Goal: Complete application form

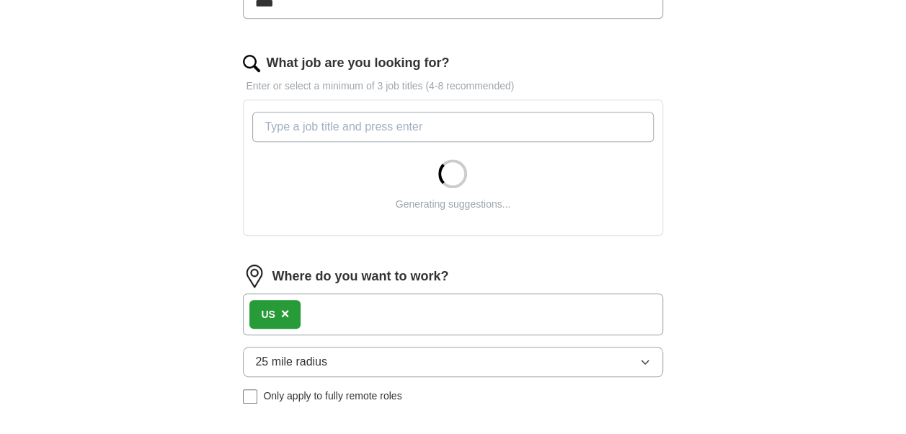
scroll to position [432, 0]
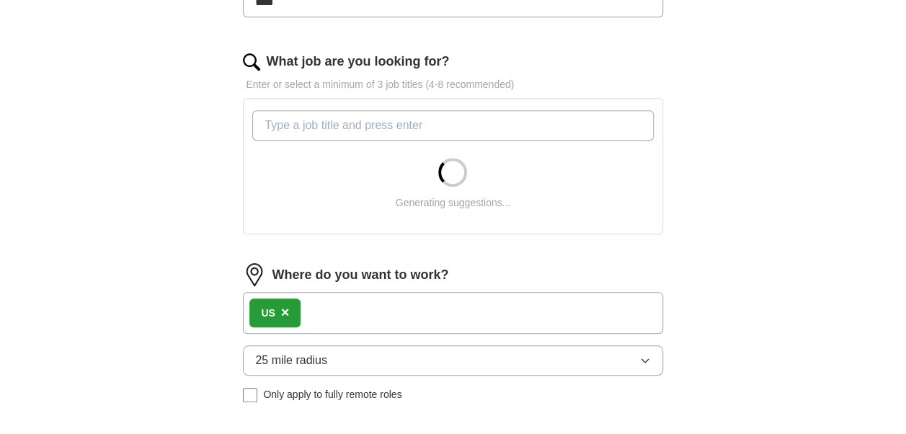
click at [333, 125] on input "What job are you looking for?" at bounding box center [452, 125] width 401 height 30
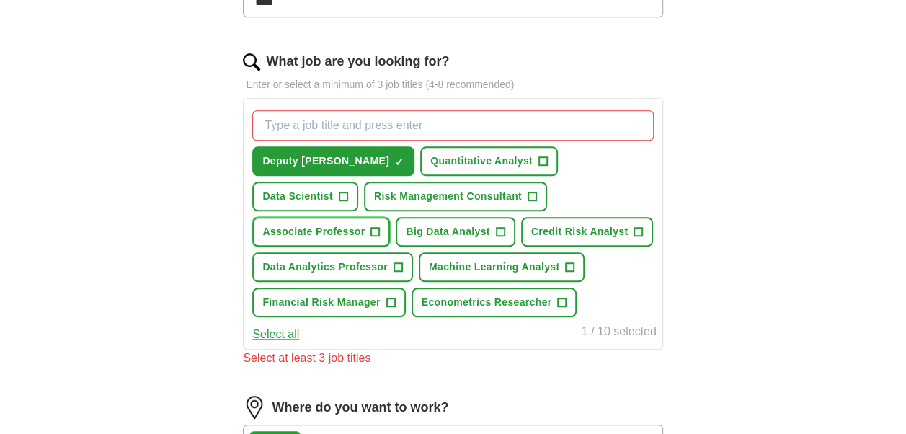
click at [380, 226] on span "+" at bounding box center [375, 232] width 9 height 12
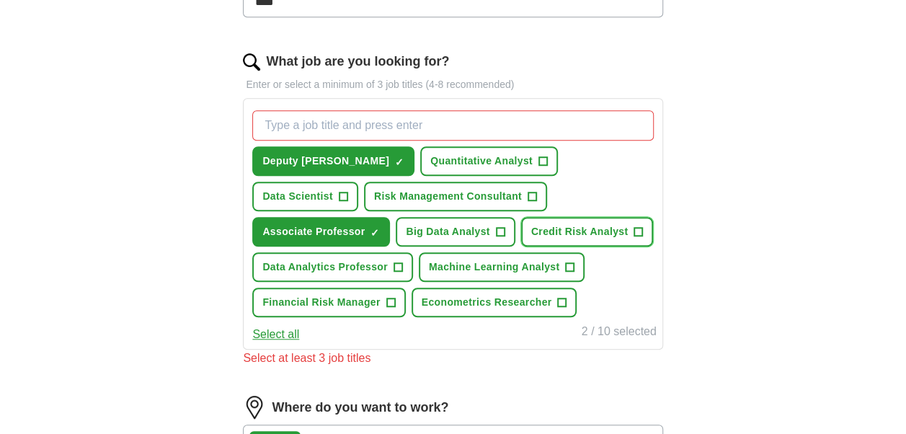
click at [634, 228] on span "+" at bounding box center [638, 232] width 9 height 12
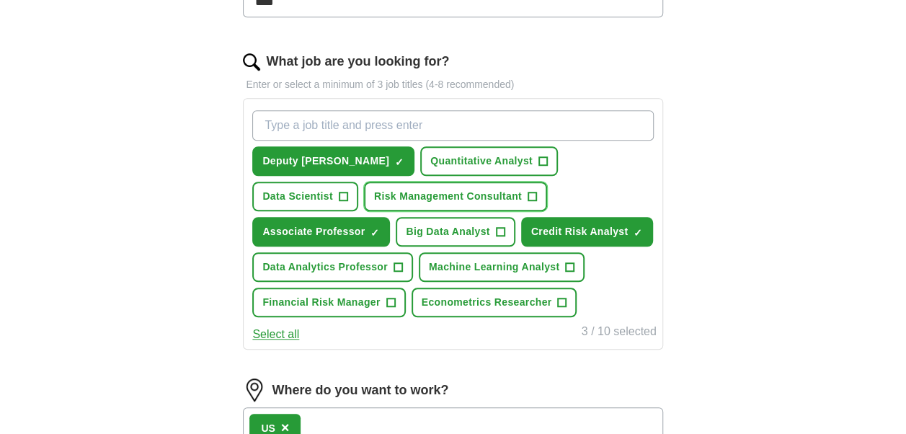
click at [527, 194] on span "+" at bounding box center [531, 197] width 9 height 12
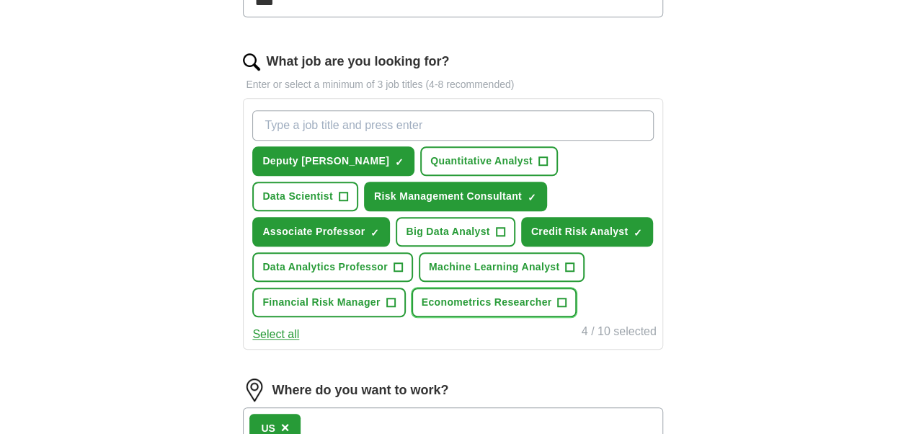
click at [563, 297] on span "+" at bounding box center [562, 303] width 9 height 12
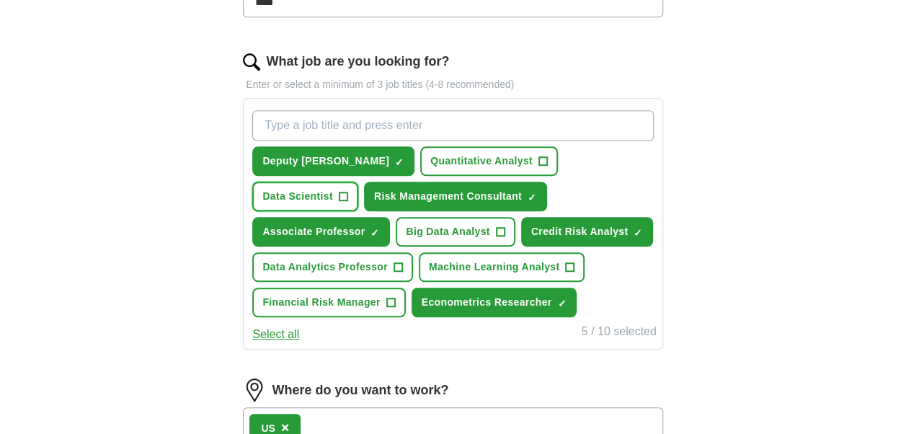
click at [358, 182] on button "Data Scientist +" at bounding box center [305, 197] width 106 height 30
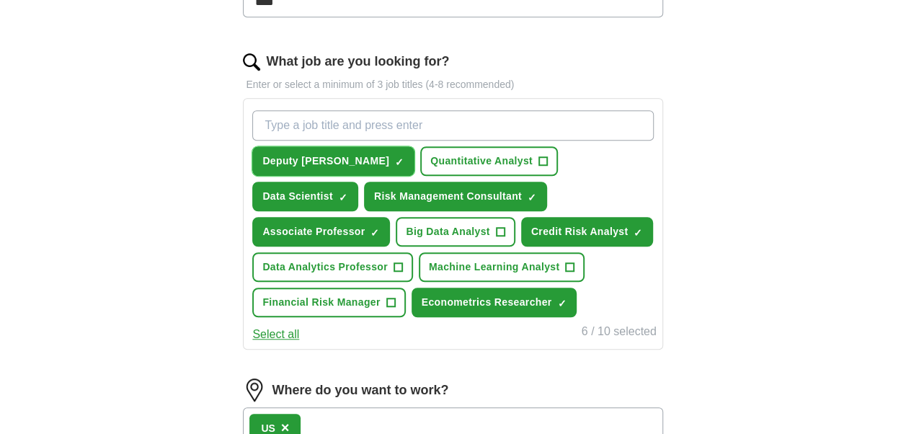
click at [331, 153] on button "Deputy dean ✓ ×" at bounding box center [333, 161] width 162 height 30
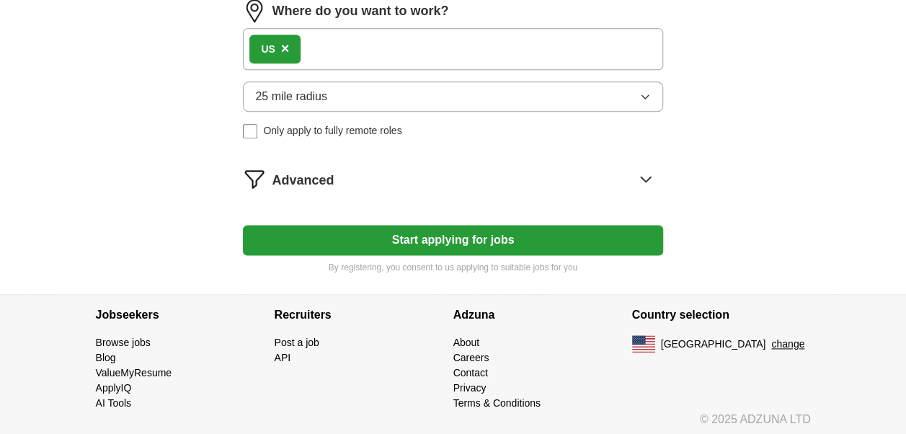
scroll to position [813, 0]
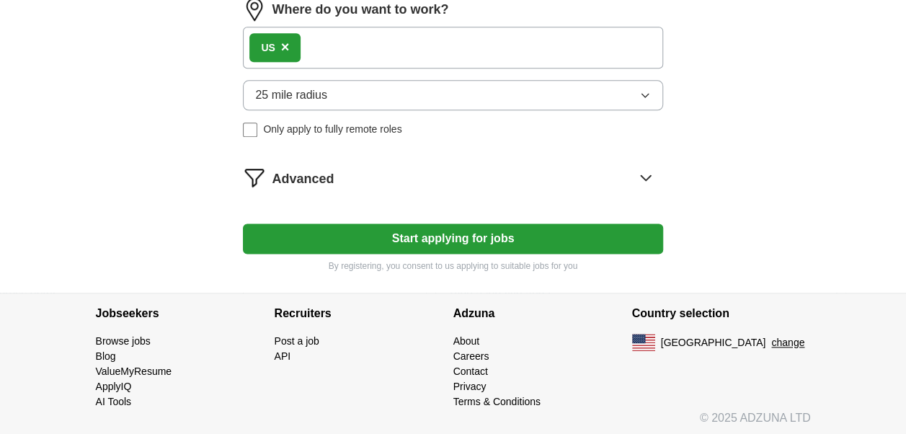
click at [455, 238] on button "Start applying for jobs" at bounding box center [452, 238] width 419 height 30
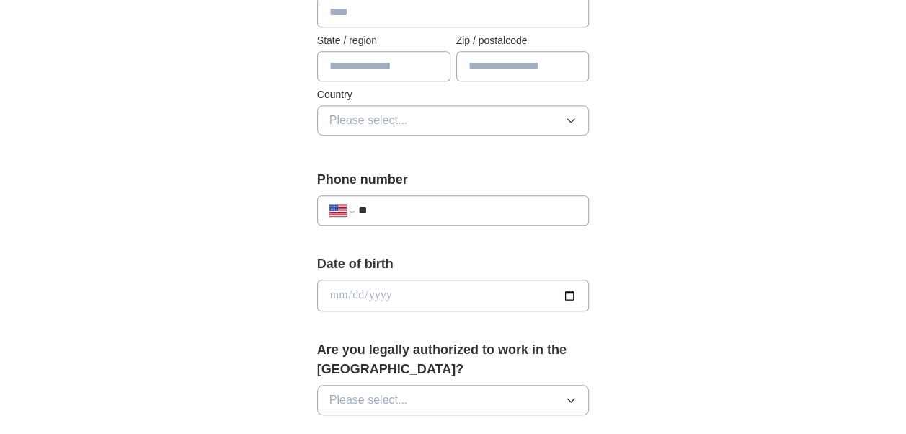
scroll to position [504, 0]
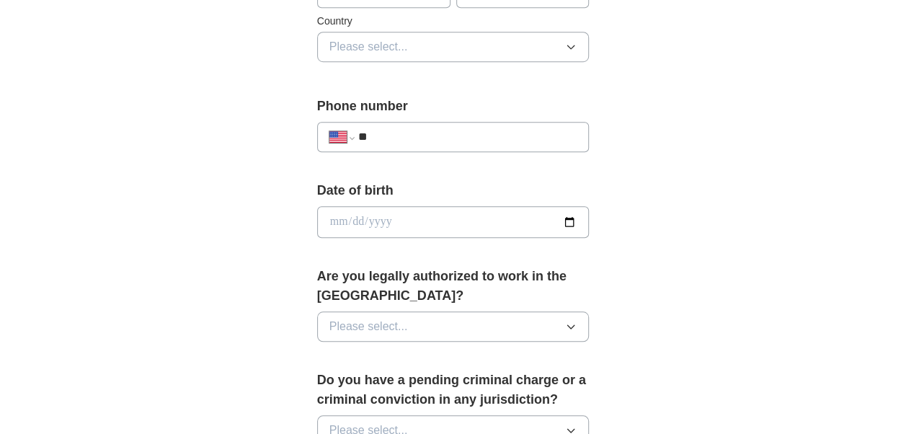
click at [437, 132] on input "**" at bounding box center [467, 136] width 219 height 17
click at [404, 128] on input "**" at bounding box center [467, 136] width 219 height 17
select select "**"
type input "*"
click at [241, 75] on div "**********" at bounding box center [453, 204] width 738 height 1329
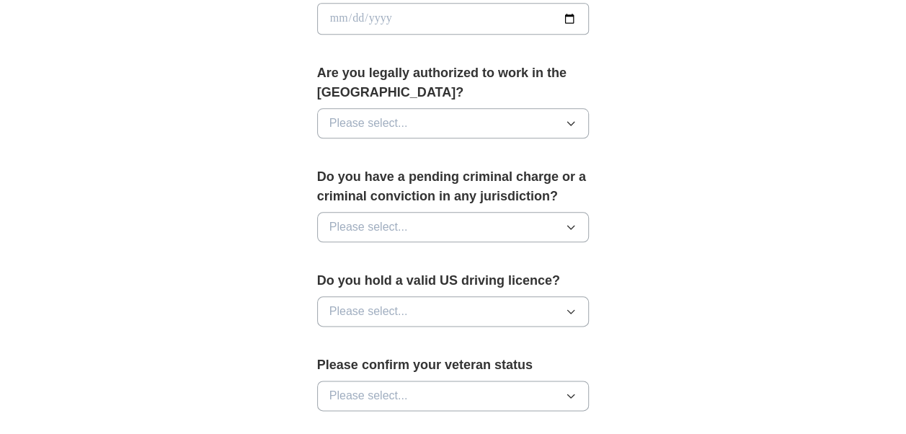
scroll to position [720, 0]
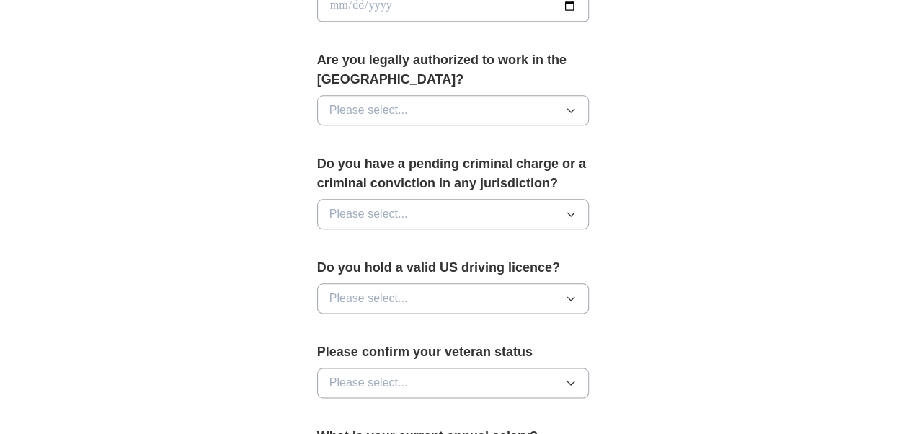
click at [350, 111] on span "Please select..." at bounding box center [368, 110] width 79 height 17
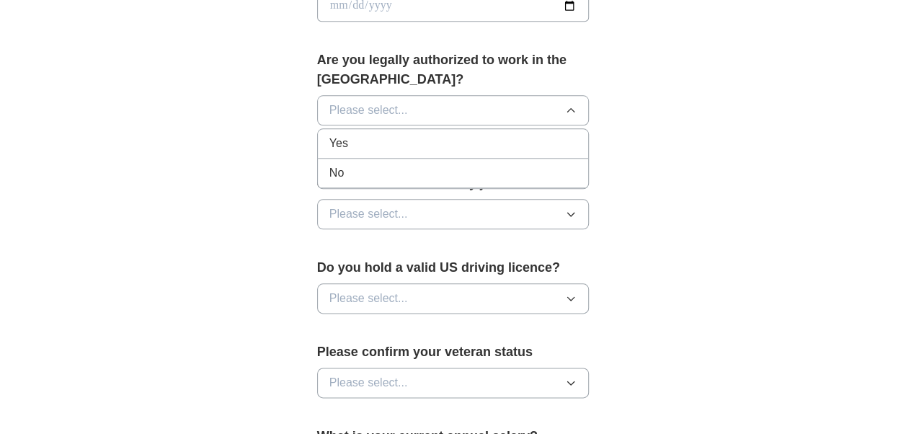
click at [354, 153] on li "Yes" at bounding box center [453, 144] width 271 height 30
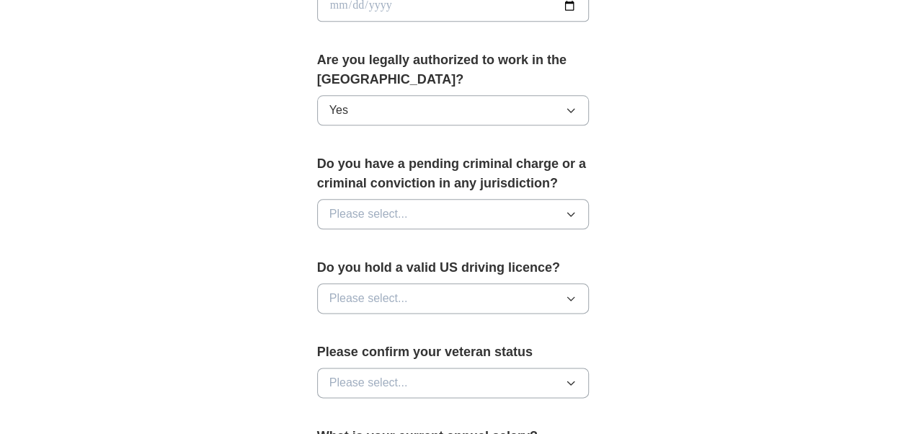
click at [275, 122] on div "**********" at bounding box center [453, 28] width 369 height 1248
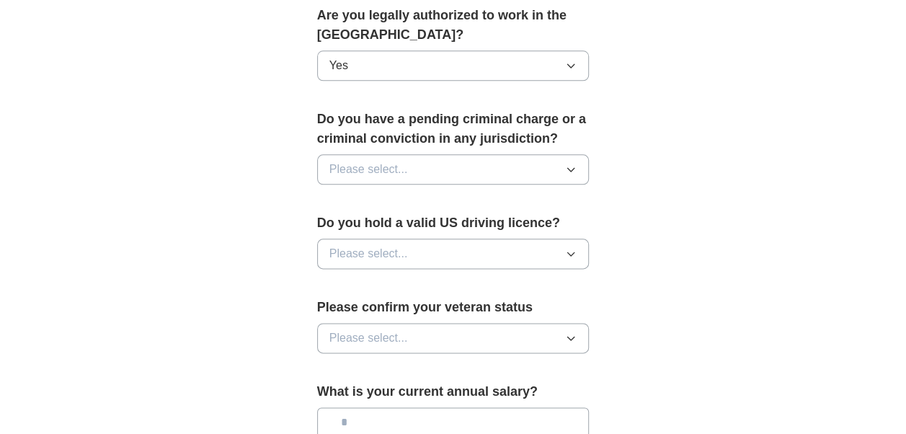
scroll to position [792, 0]
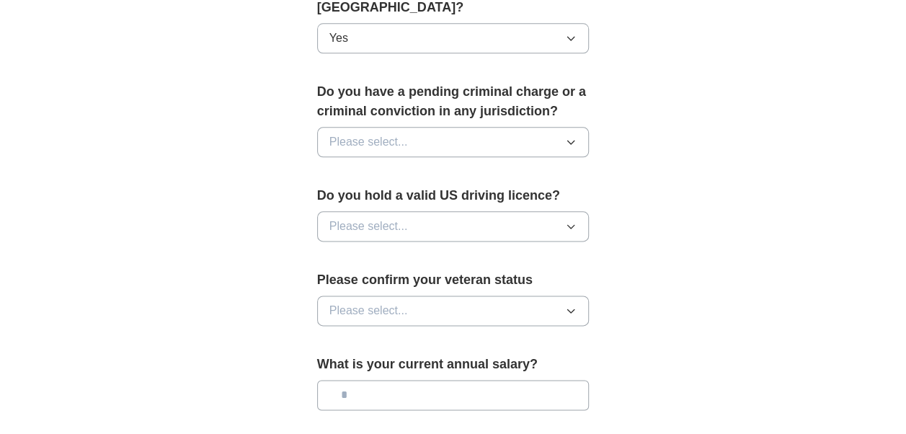
click at [382, 137] on span "Please select..." at bounding box center [368, 141] width 79 height 17
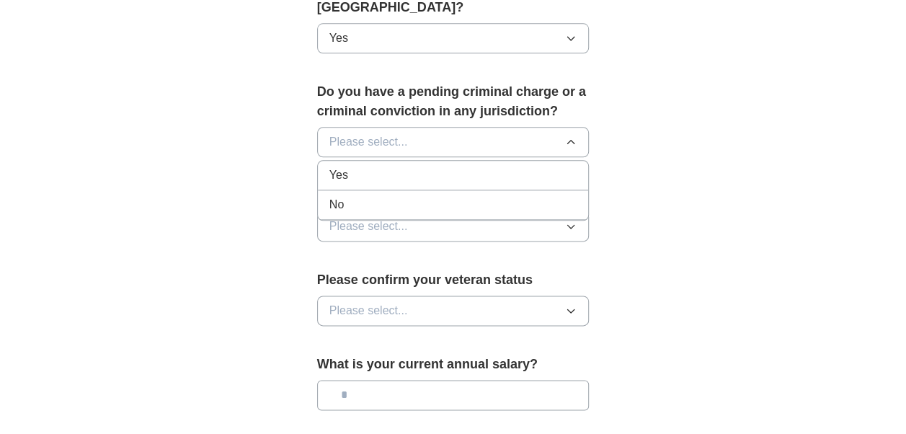
click at [348, 207] on div "No" at bounding box center [453, 204] width 248 height 17
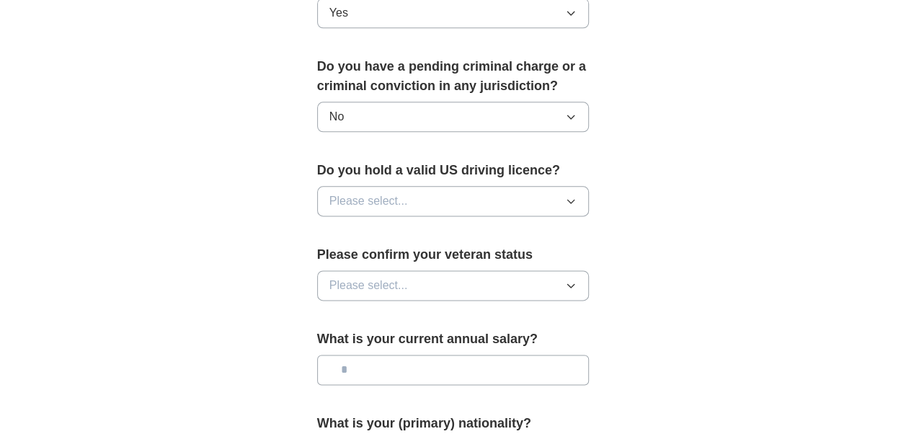
scroll to position [865, 0]
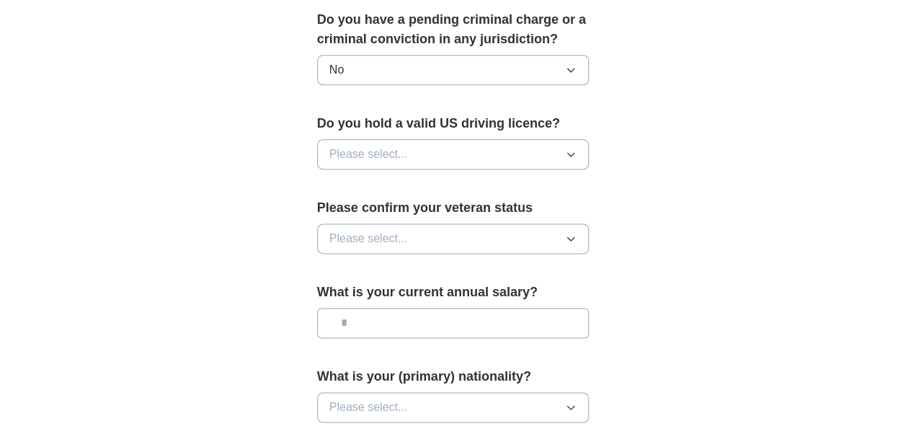
click at [371, 146] on span "Please select..." at bounding box center [368, 154] width 79 height 17
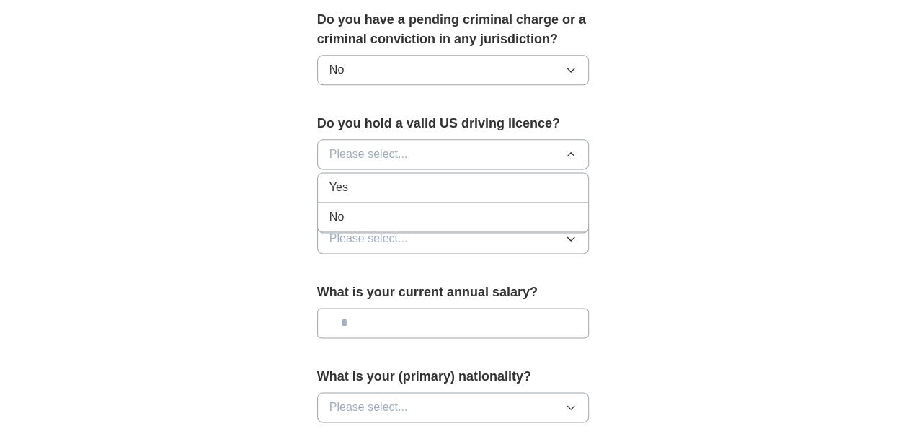
click at [372, 190] on div "Yes" at bounding box center [453, 187] width 248 height 17
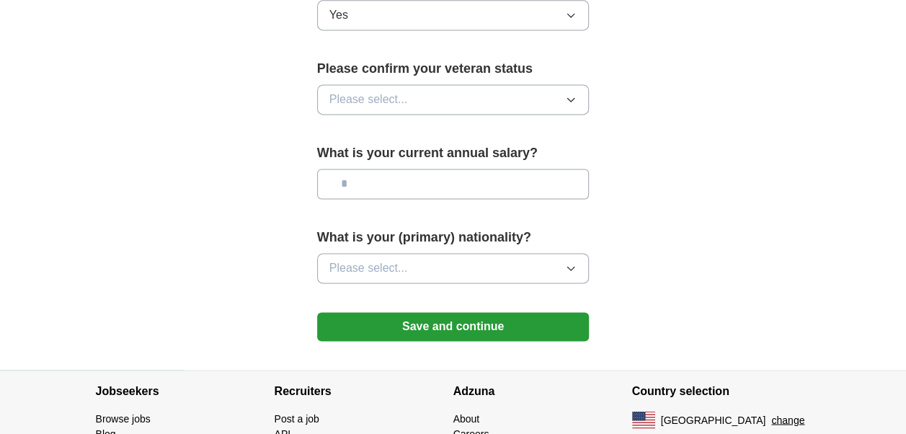
scroll to position [1009, 0]
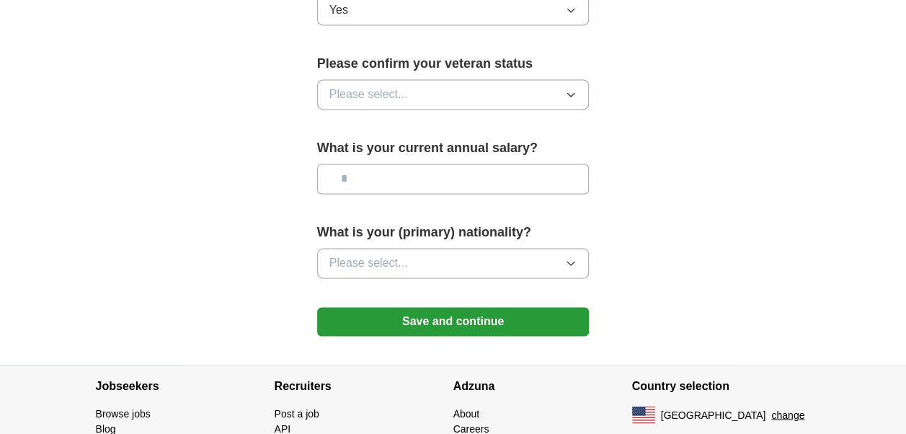
click at [365, 87] on span "Please select..." at bounding box center [368, 94] width 79 height 17
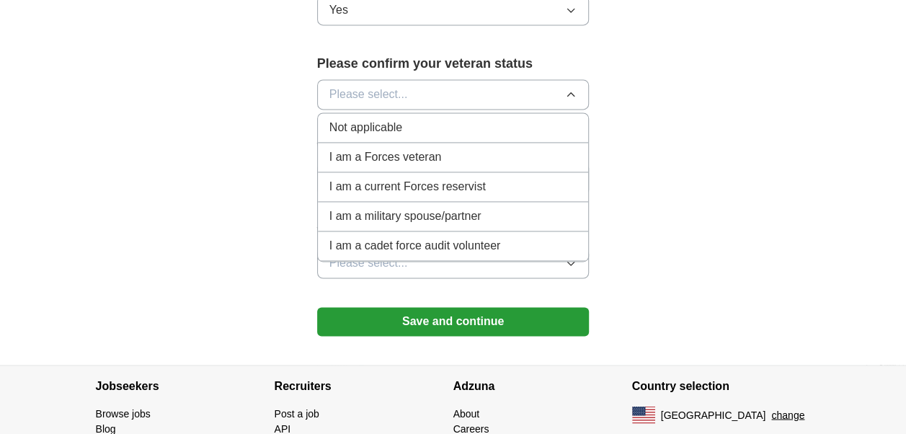
click at [346, 127] on span "Not applicable" at bounding box center [365, 127] width 73 height 17
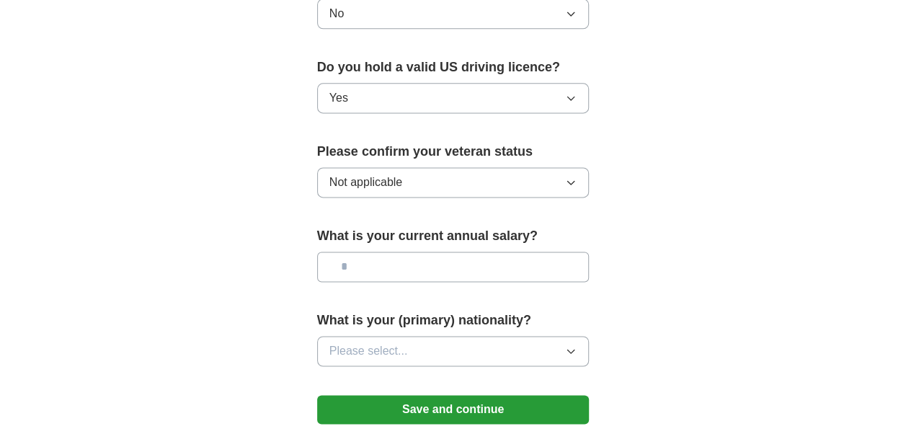
scroll to position [1079, 0]
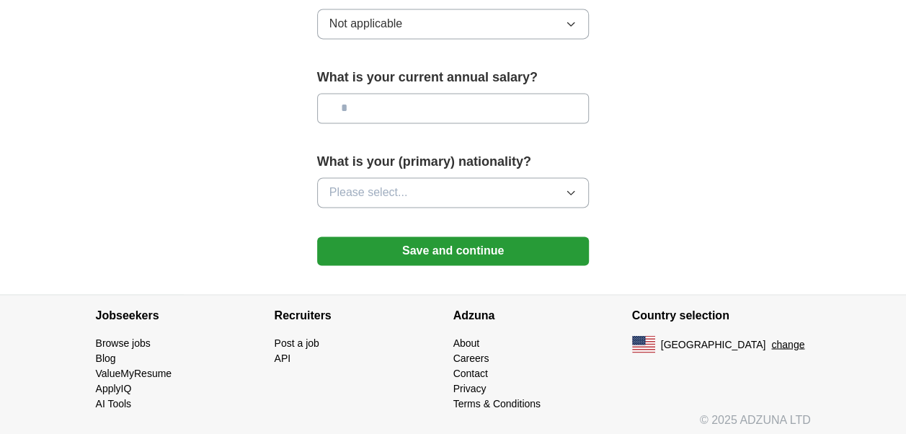
click at [447, 251] on button "Save and continue" at bounding box center [453, 250] width 272 height 29
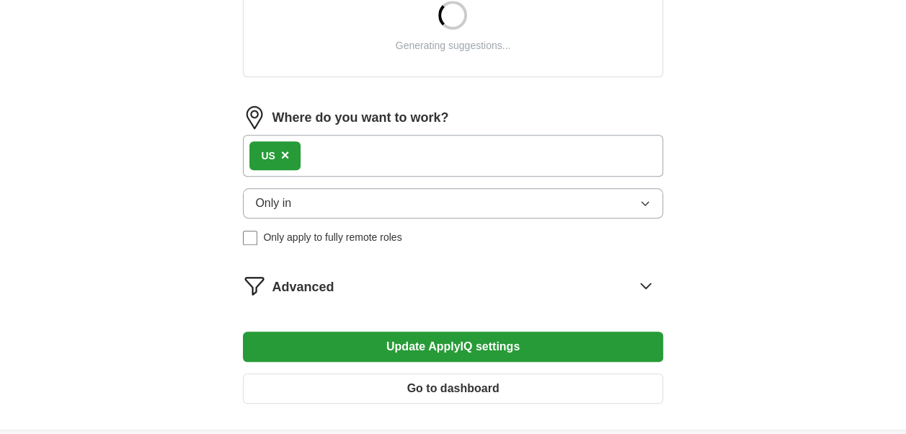
scroll to position [726, 0]
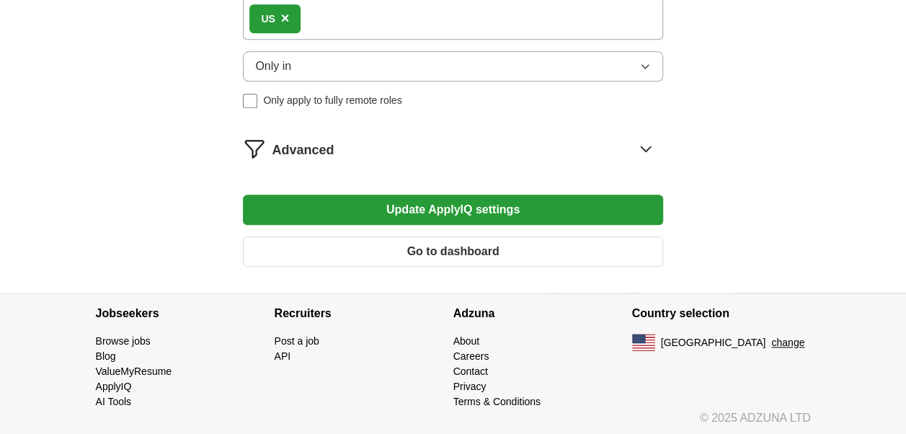
click at [646, 147] on icon at bounding box center [644, 148] width 9 height 5
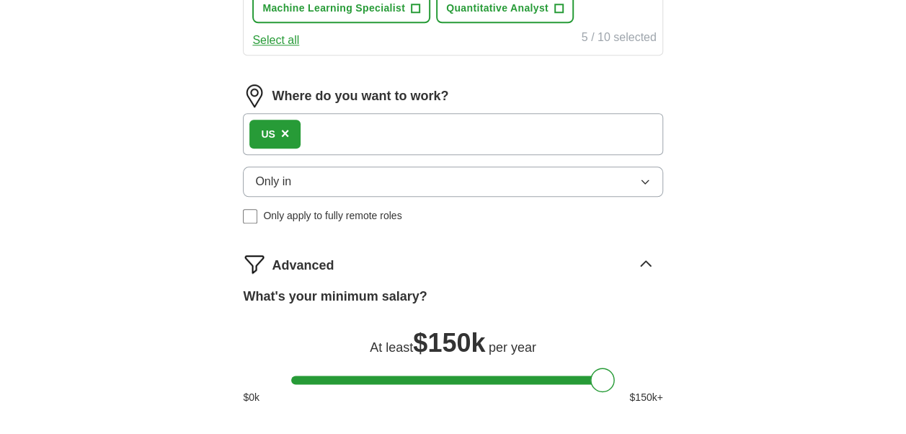
scroll to position [869, 0]
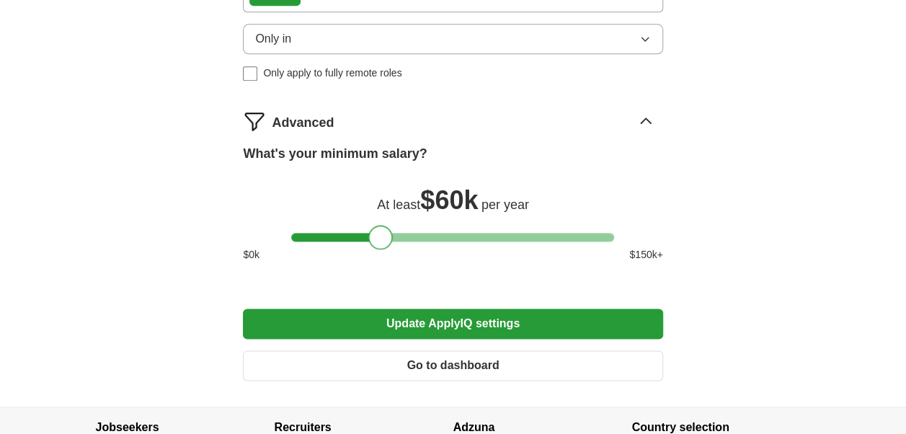
drag, startPoint x: 598, startPoint y: 235, endPoint x: 378, endPoint y: 233, distance: 220.5
click at [378, 233] on div at bounding box center [380, 237] width 24 height 24
click at [437, 323] on button "Update ApplyIQ settings" at bounding box center [452, 323] width 419 height 30
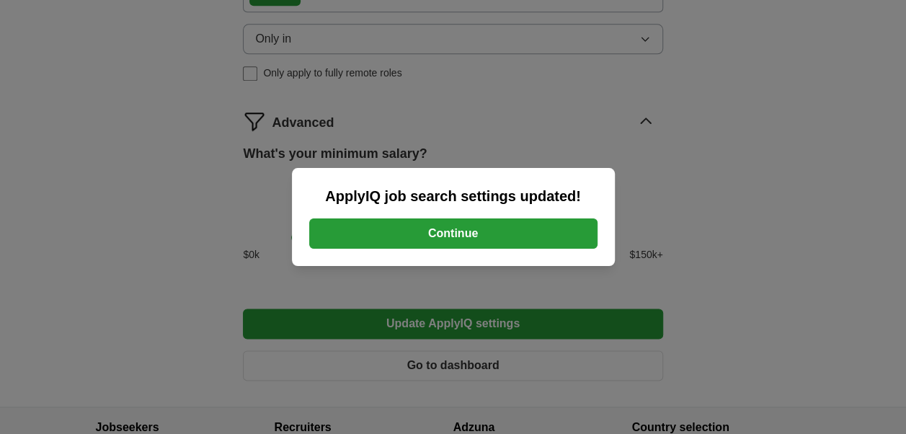
drag, startPoint x: 463, startPoint y: 244, endPoint x: 439, endPoint y: 233, distance: 25.2
click at [459, 243] on button "Continue" at bounding box center [453, 233] width 288 height 30
